Goal: Information Seeking & Learning: Learn about a topic

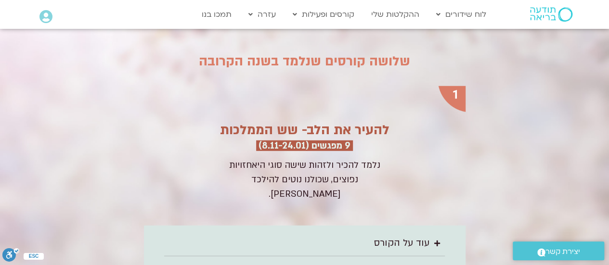
scroll to position [1280, 0]
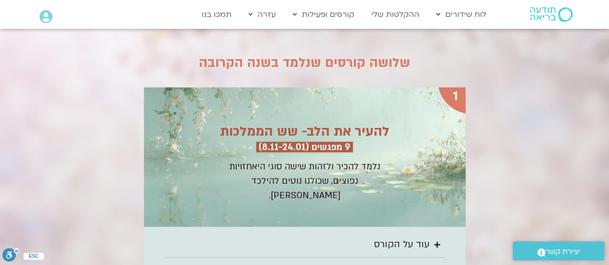
click at [390, 237] on div "עוד על הקורס" at bounding box center [401, 245] width 55 height 16
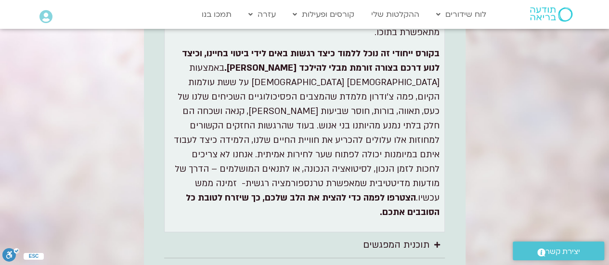
scroll to position [1560, 0]
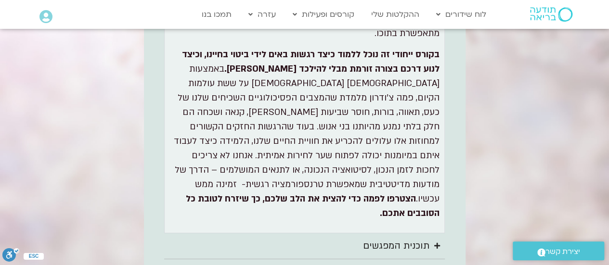
click at [382, 238] on div "תוכנית המפגשים" at bounding box center [396, 246] width 66 height 16
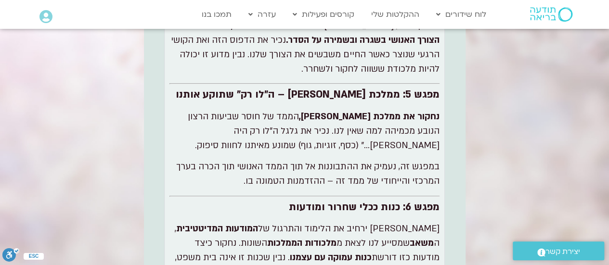
scroll to position [2150, 0]
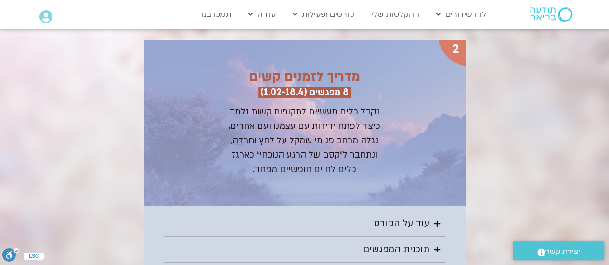
scroll to position [1567, 0]
click at [385, 242] on div "תוכנית המפגשים" at bounding box center [396, 250] width 66 height 16
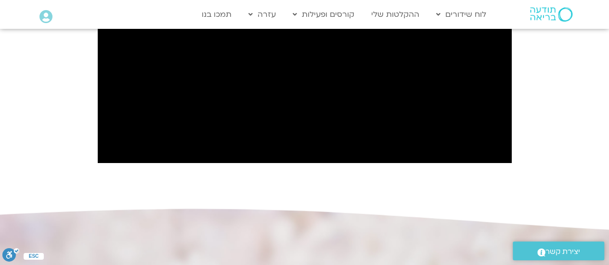
scroll to position [1060, 0]
